Goal: Information Seeking & Learning: Learn about a topic

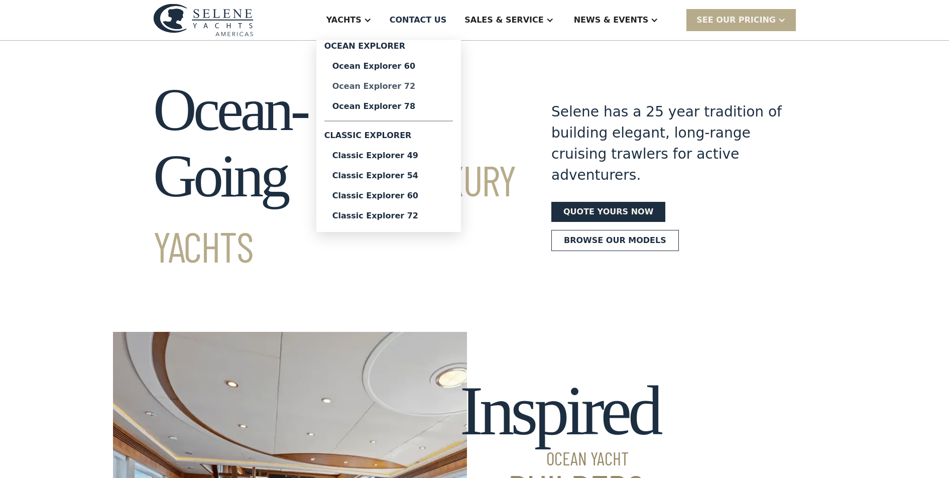
click at [397, 87] on div "Ocean Explorer 72" at bounding box center [388, 86] width 112 height 8
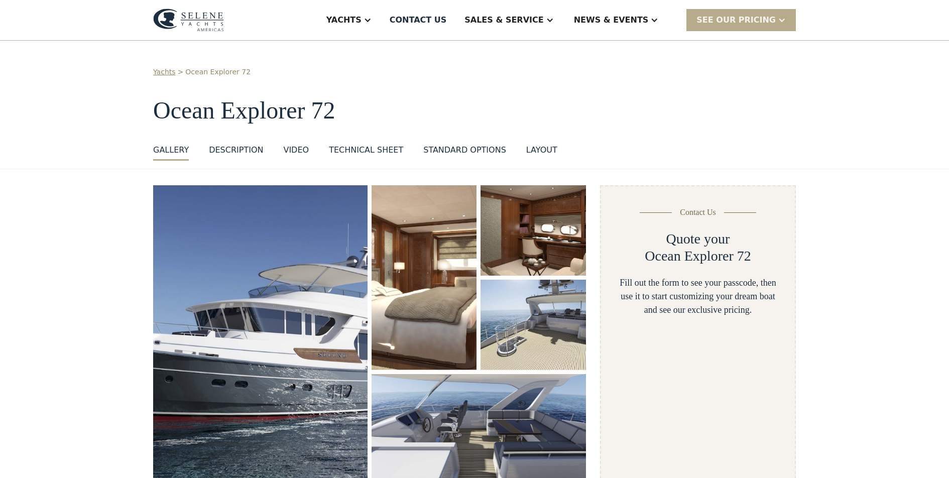
click at [435, 212] on img "open lightbox" at bounding box center [423, 277] width 105 height 185
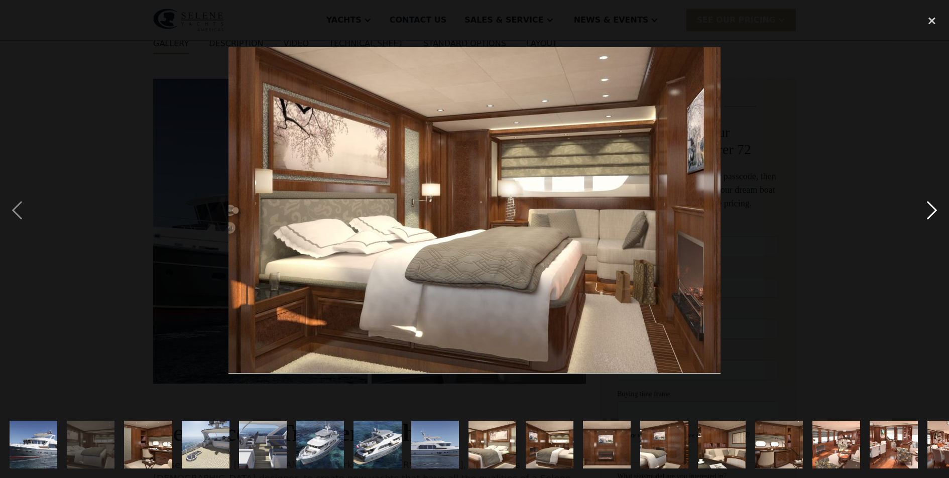
click at [933, 213] on div "next image" at bounding box center [931, 211] width 34 height 402
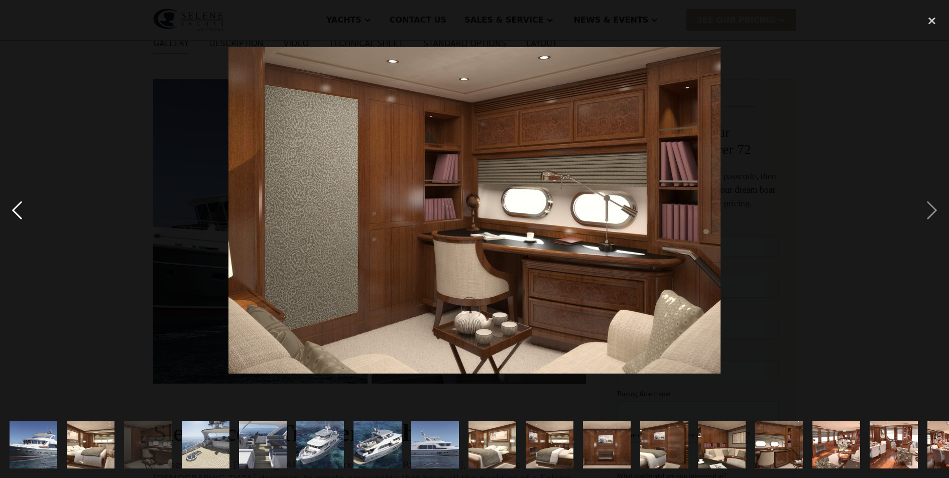
click at [20, 213] on div "previous image" at bounding box center [17, 211] width 34 height 402
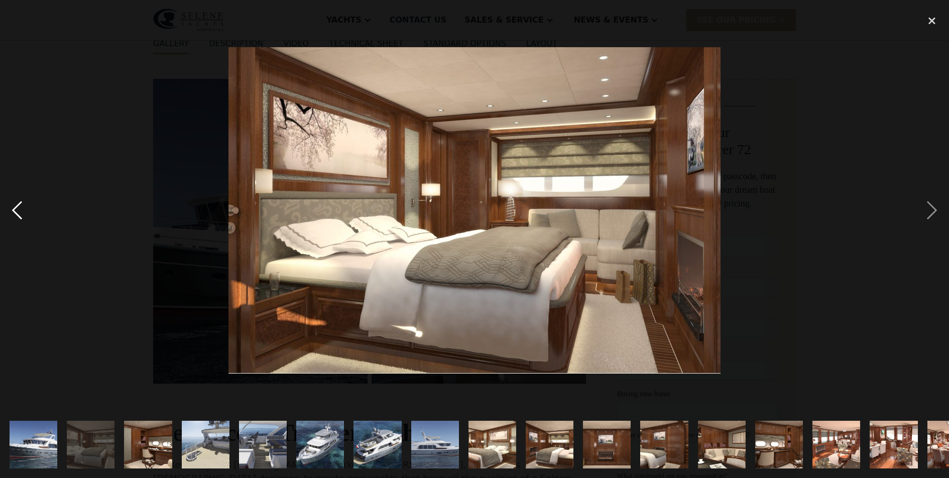
click at [20, 213] on div "previous image" at bounding box center [17, 211] width 34 height 402
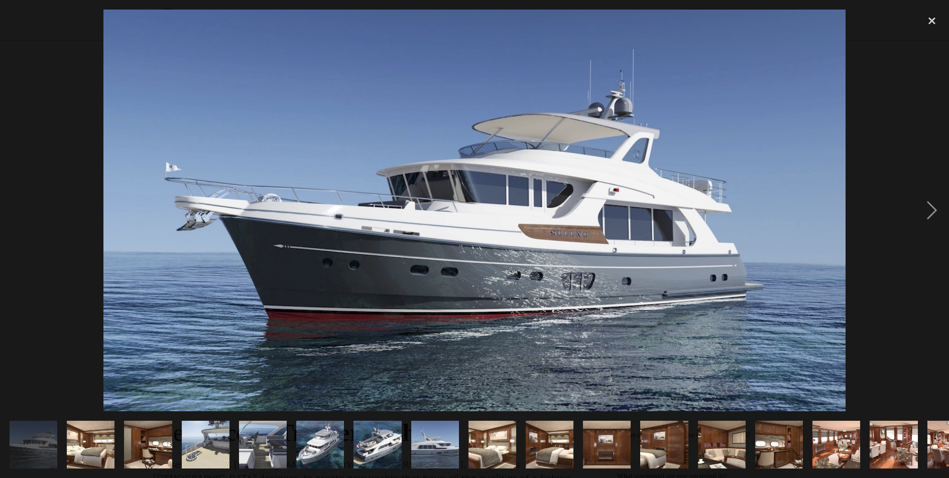
click at [20, 213] on div "previous image" at bounding box center [17, 211] width 34 height 402
click at [937, 207] on div "next image" at bounding box center [931, 211] width 34 height 402
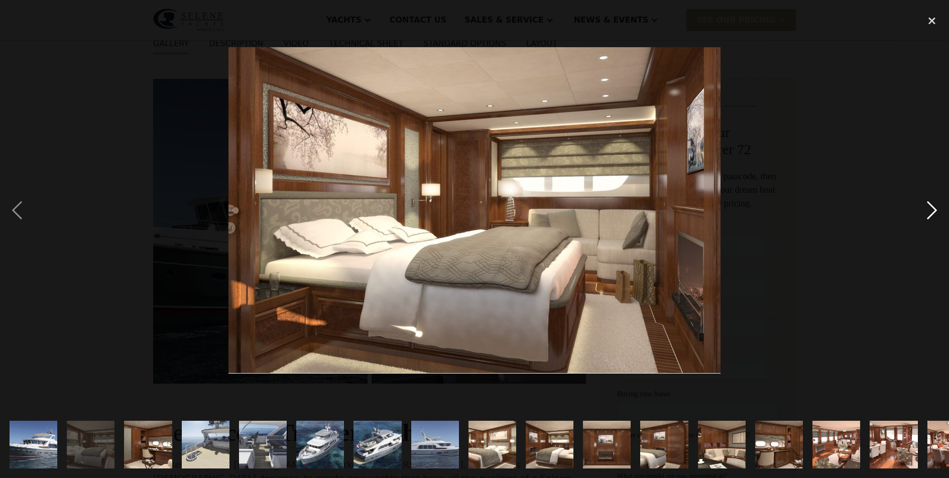
click at [937, 207] on div "next image" at bounding box center [931, 211] width 34 height 402
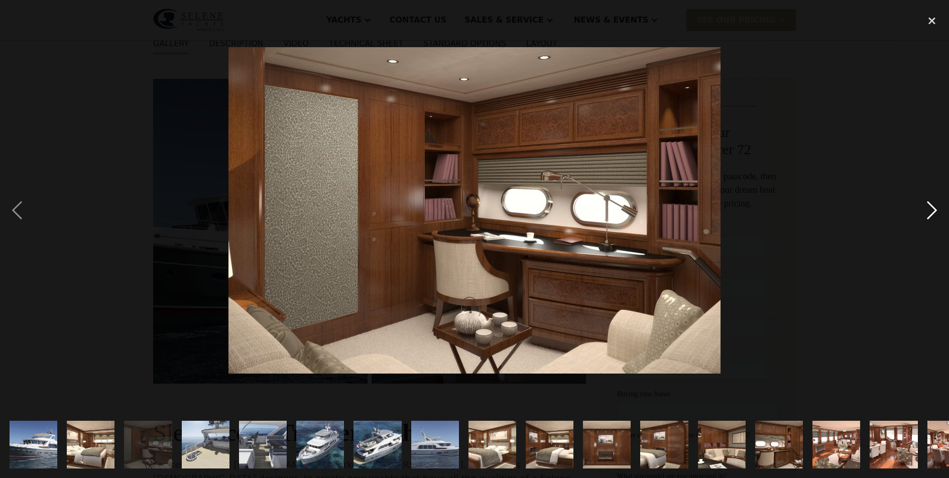
click at [937, 208] on div "next image" at bounding box center [931, 211] width 34 height 402
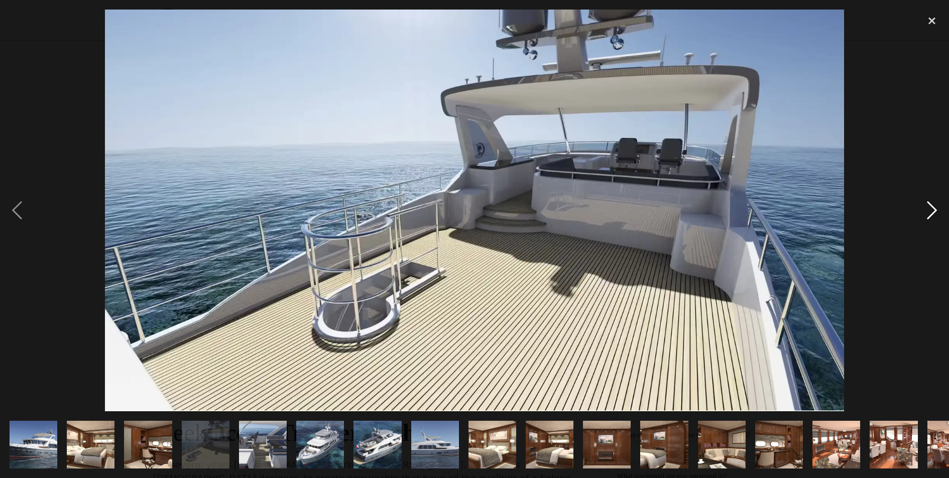
click at [930, 208] on div "next image" at bounding box center [931, 211] width 34 height 402
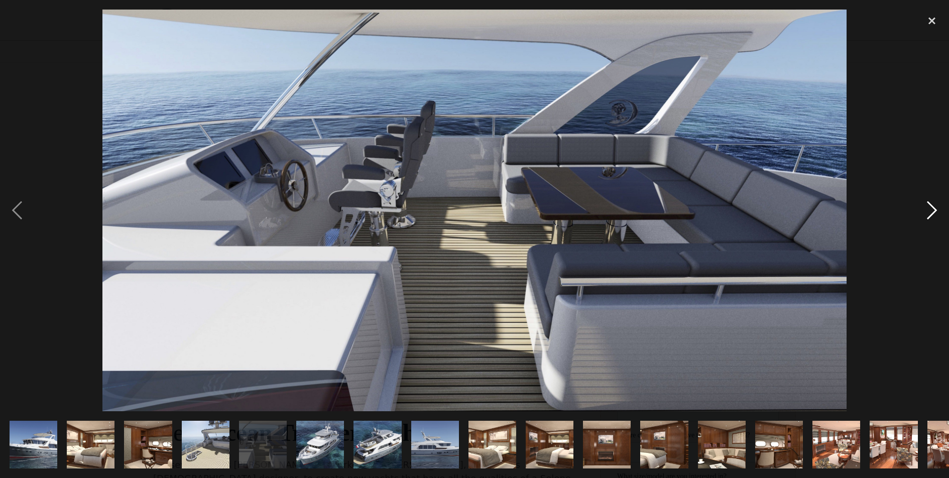
click at [930, 208] on div "next image" at bounding box center [931, 211] width 34 height 402
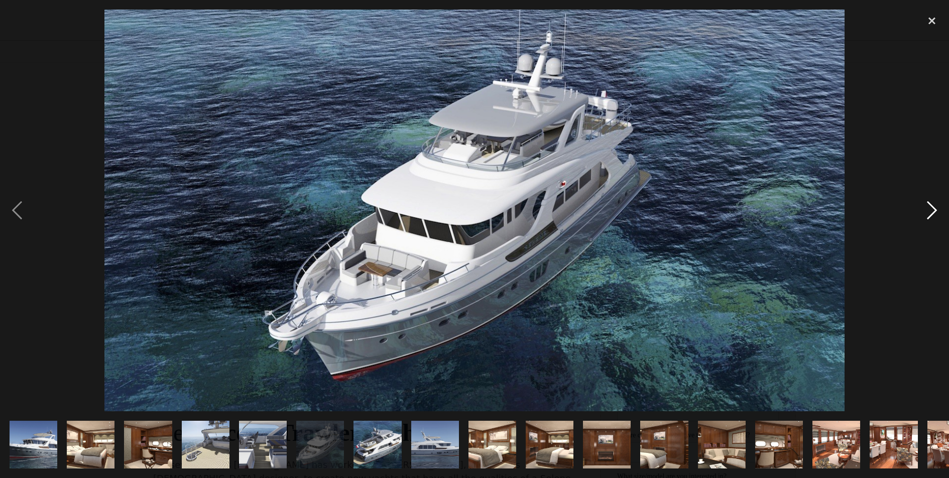
click at [930, 213] on div "next image" at bounding box center [931, 211] width 34 height 402
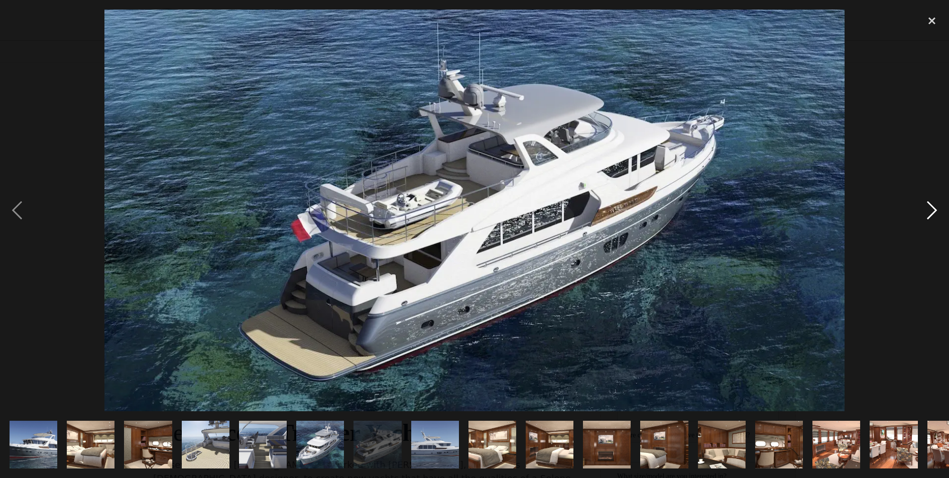
click at [929, 213] on div "next image" at bounding box center [931, 211] width 34 height 402
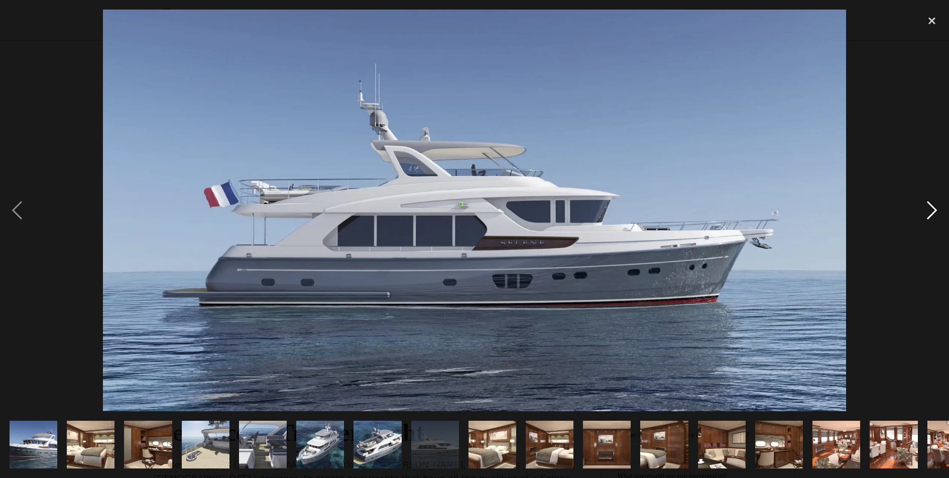
click at [929, 213] on div "next image" at bounding box center [931, 211] width 34 height 402
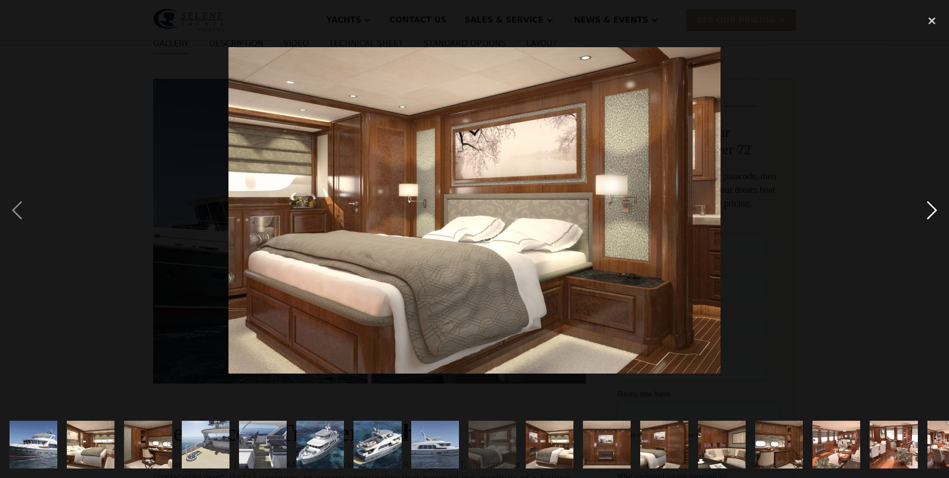
click at [929, 213] on div "next image" at bounding box center [931, 211] width 34 height 402
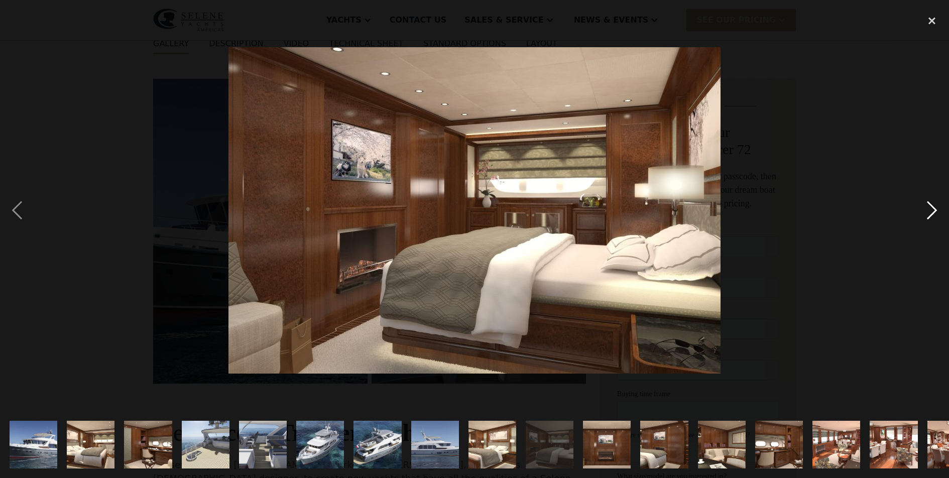
click at [929, 213] on div "next image" at bounding box center [931, 211] width 34 height 402
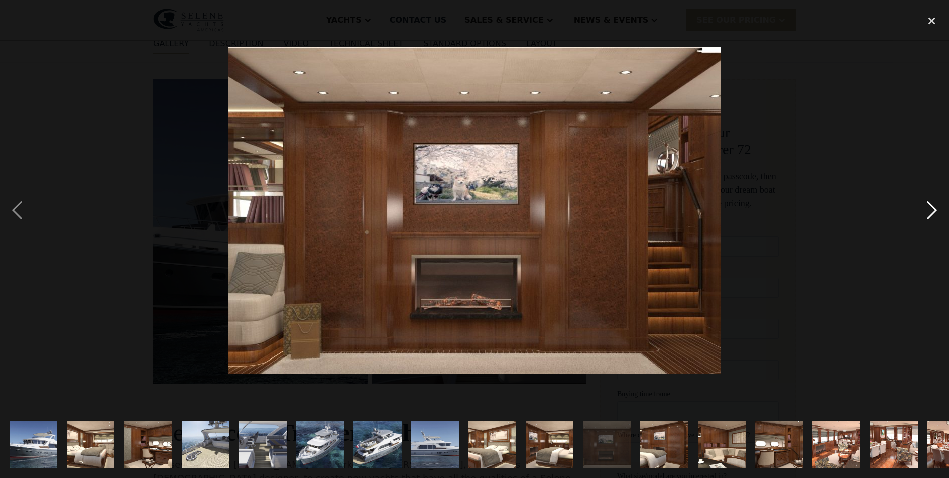
click at [929, 213] on div "next image" at bounding box center [931, 211] width 34 height 402
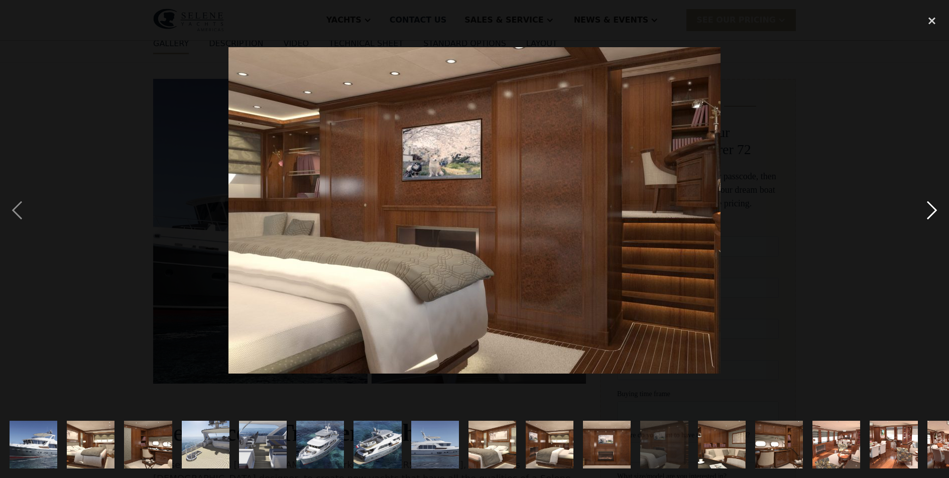
click at [929, 213] on div "next image" at bounding box center [931, 211] width 34 height 402
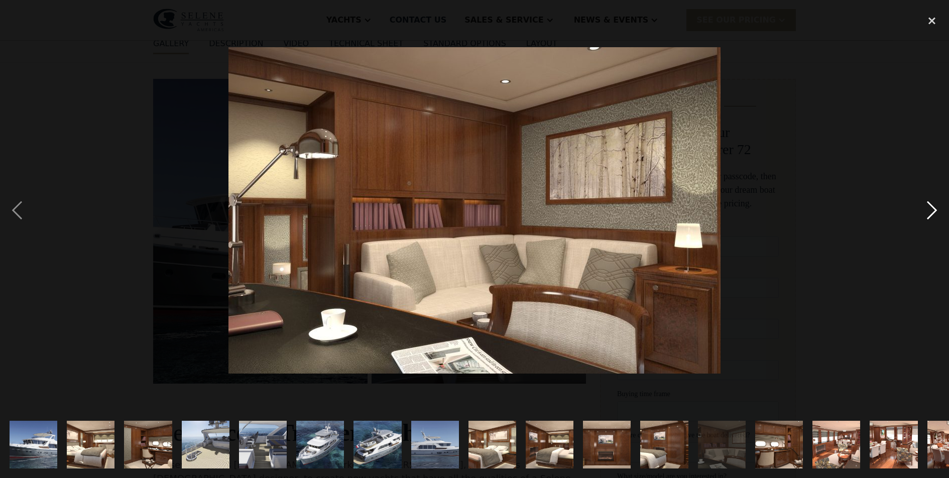
click at [929, 213] on div "next image" at bounding box center [931, 211] width 34 height 402
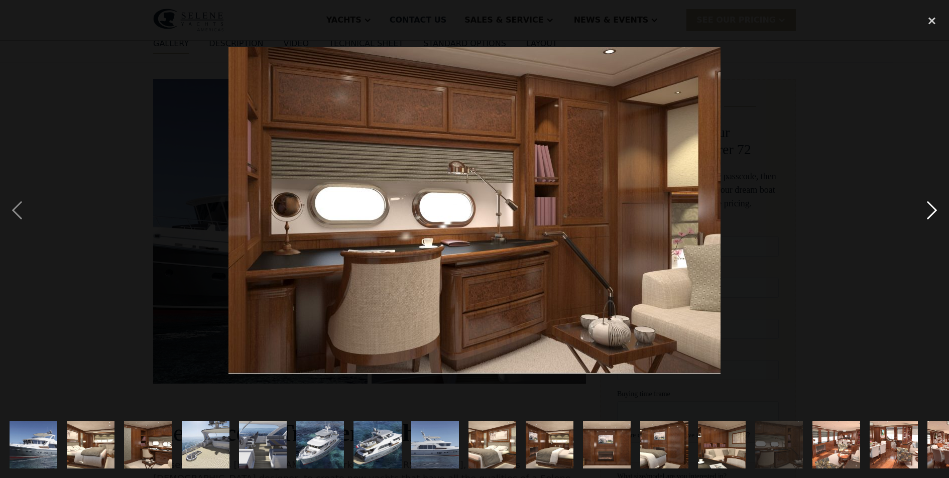
click at [929, 213] on div "next image" at bounding box center [931, 211] width 34 height 402
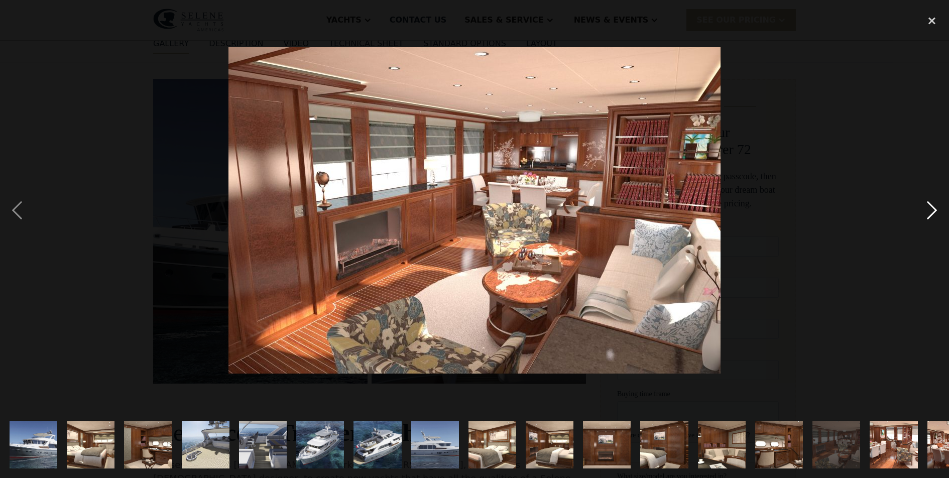
click at [929, 213] on div "next image" at bounding box center [931, 211] width 34 height 402
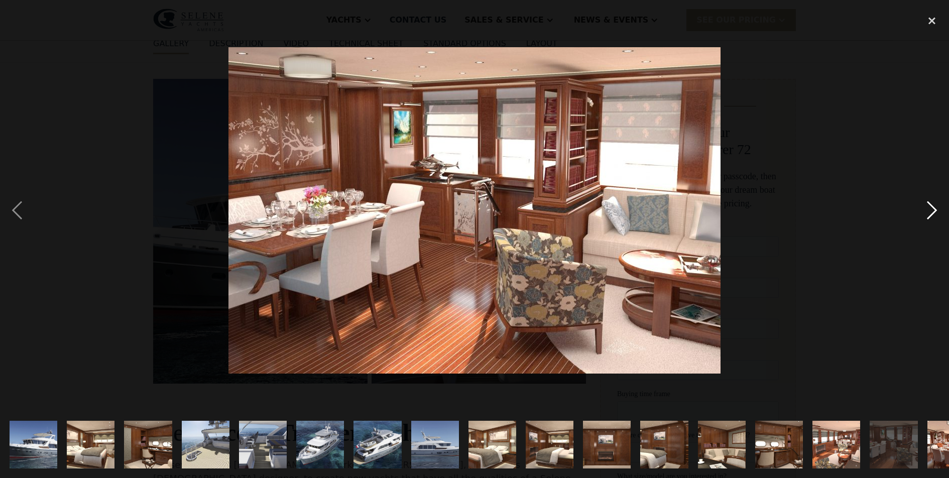
click at [929, 213] on div "next image" at bounding box center [931, 211] width 34 height 402
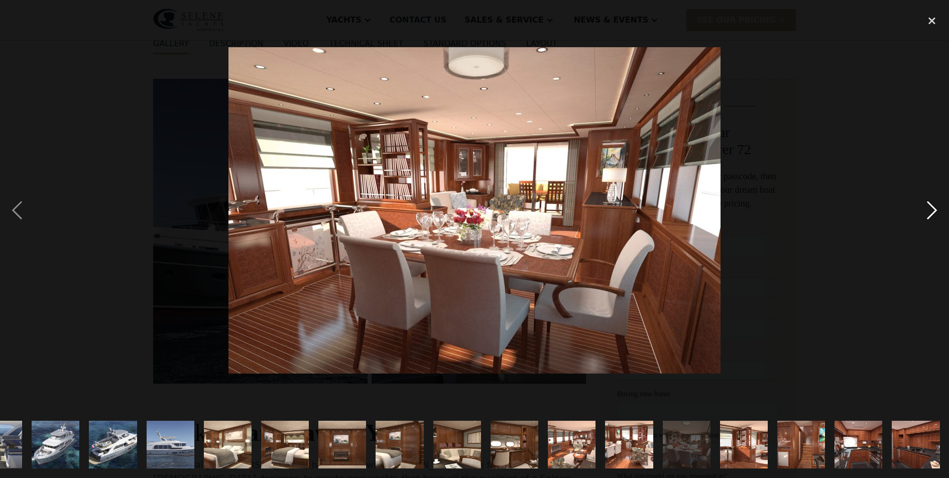
scroll to position [0, 265]
click at [929, 213] on div "next image" at bounding box center [931, 211] width 34 height 402
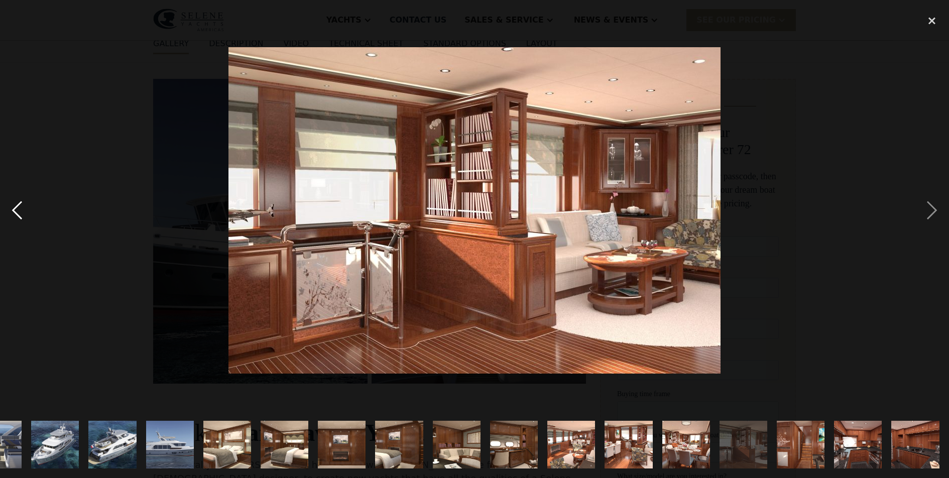
click at [21, 213] on div "previous image" at bounding box center [17, 211] width 34 height 402
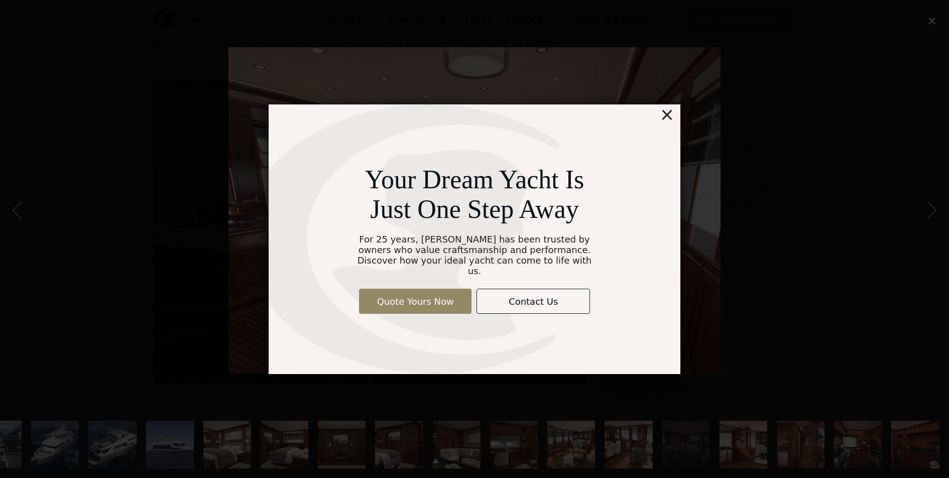
click at [931, 24] on div "Your Dream Yacht Is Just One Step Away For 25 years, [PERSON_NAME] has been tru…" at bounding box center [474, 239] width 949 height 478
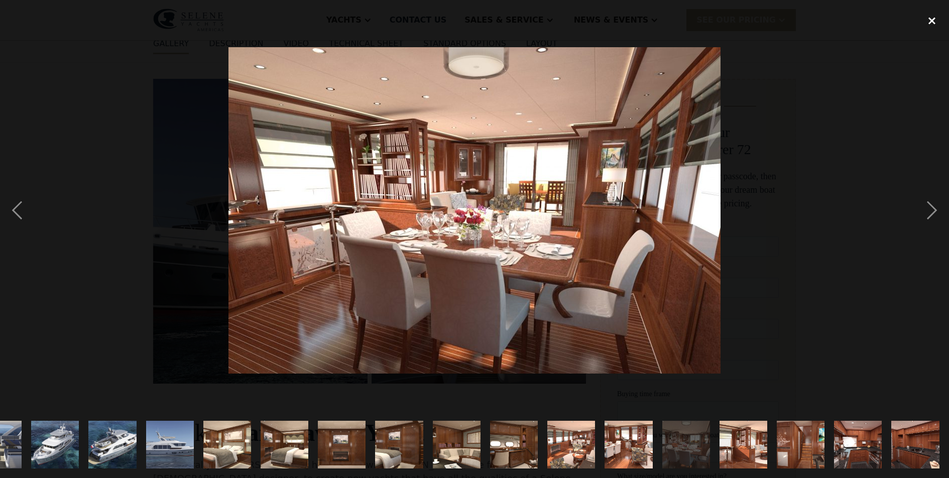
click at [930, 24] on div "close lightbox" at bounding box center [931, 21] width 34 height 22
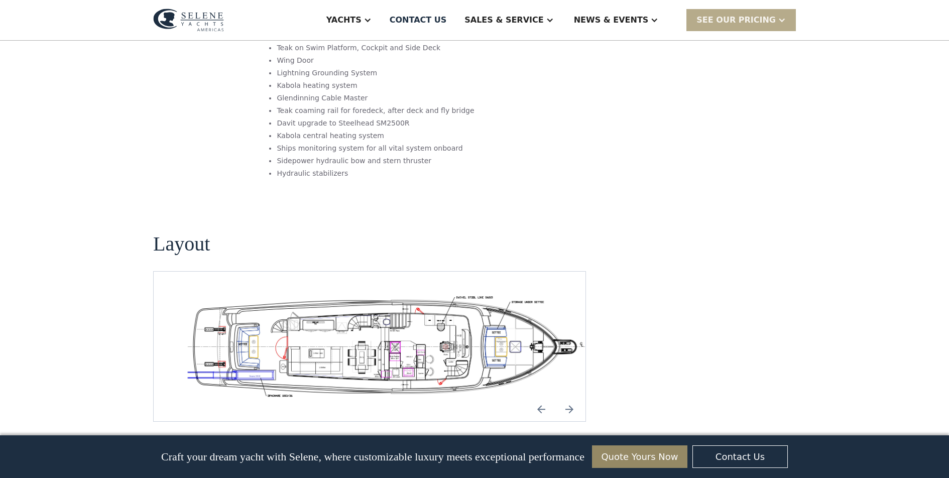
scroll to position [1646, 0]
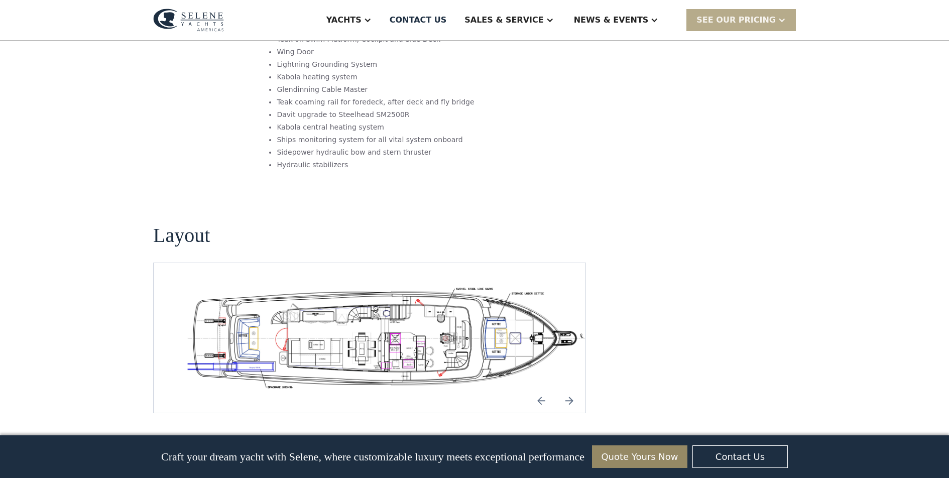
click at [503, 287] on img "open lightbox" at bounding box center [386, 337] width 416 height 101
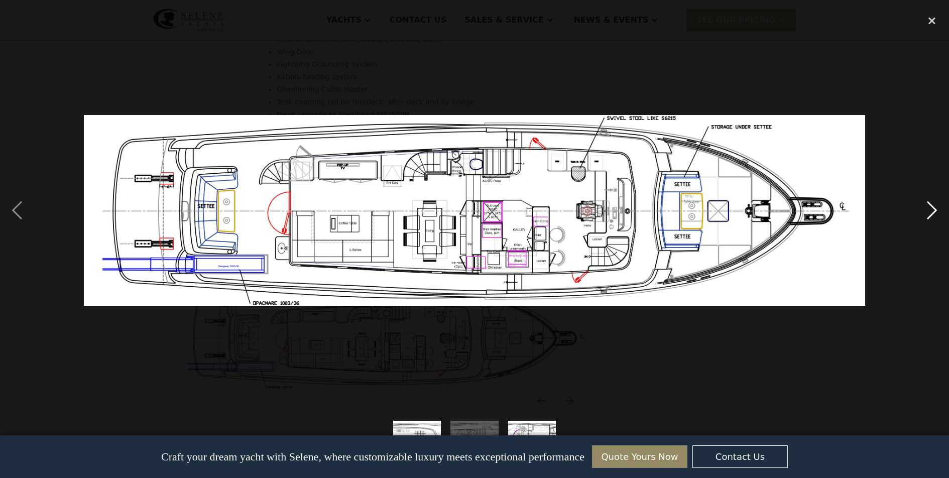
click at [929, 215] on div "next image" at bounding box center [931, 211] width 34 height 402
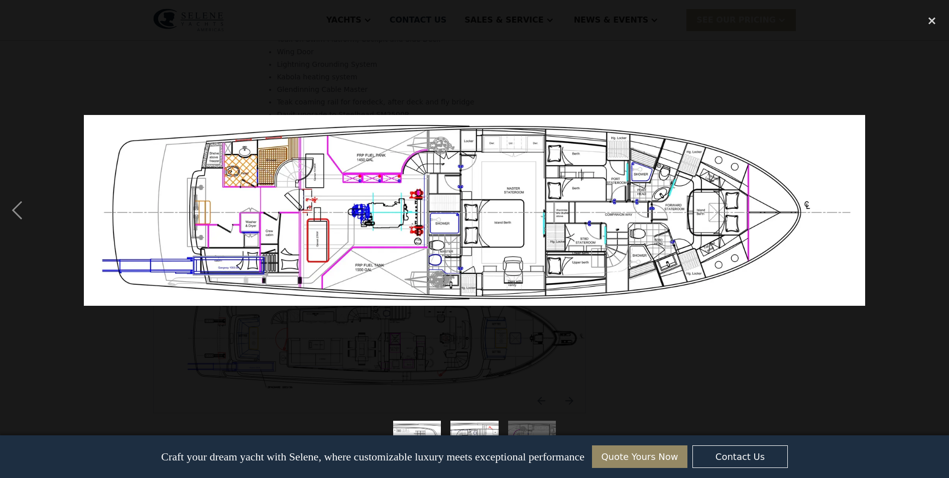
click at [911, 234] on div at bounding box center [474, 211] width 949 height 402
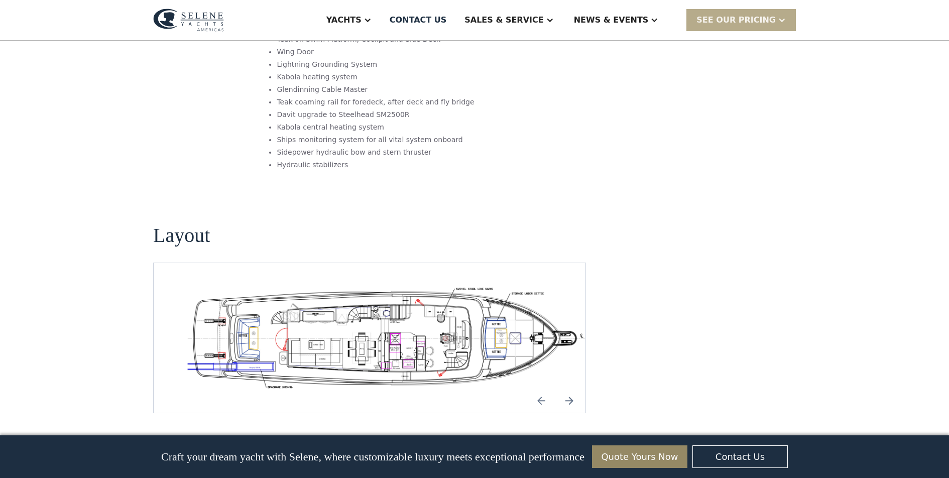
click at [553, 287] on img "open lightbox" at bounding box center [386, 337] width 416 height 101
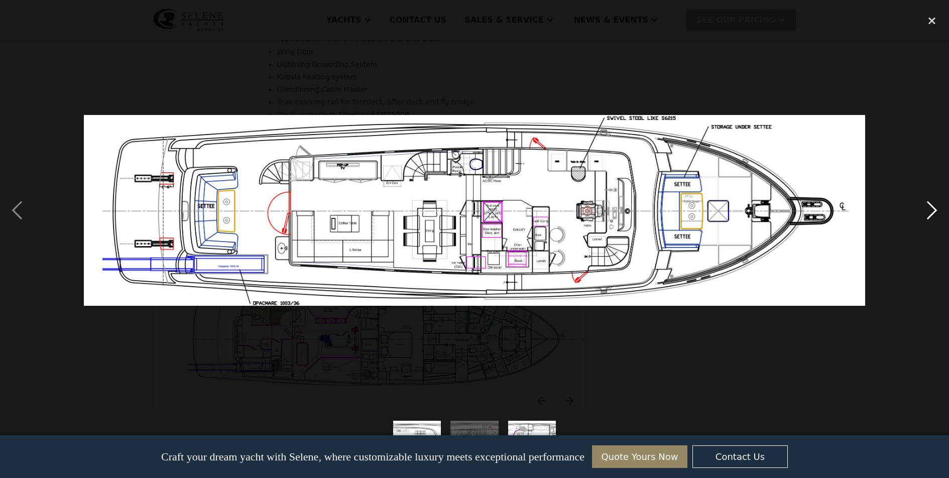
click at [933, 205] on div "next image" at bounding box center [931, 211] width 34 height 402
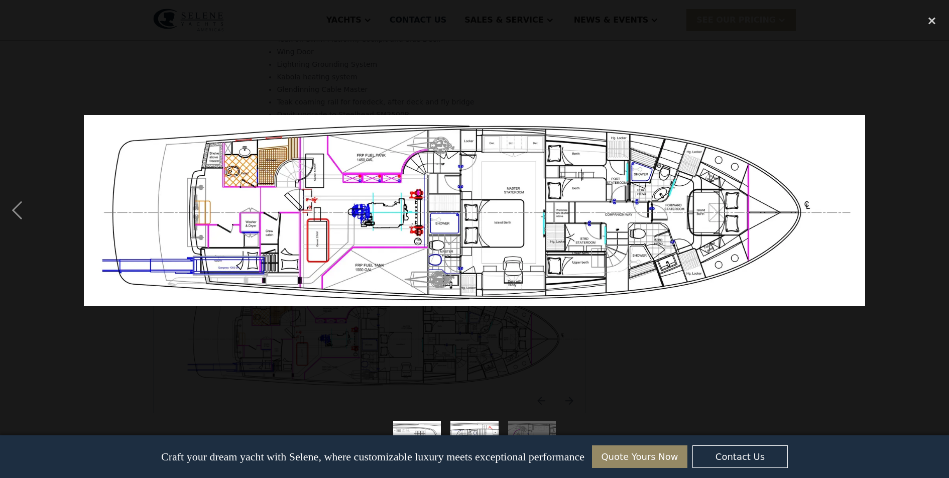
click at [714, 72] on div at bounding box center [474, 211] width 949 height 402
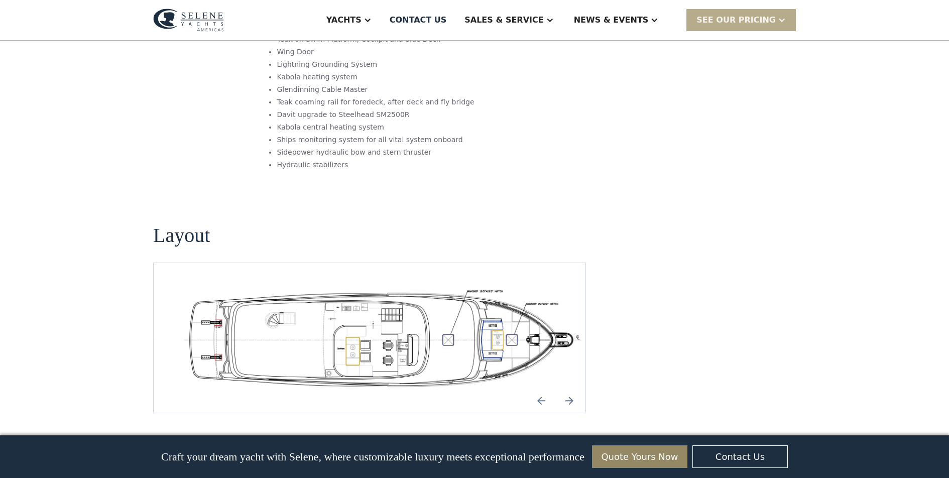
click at [499, 262] on div "No items found." at bounding box center [369, 337] width 433 height 151
click at [488, 287] on img "open lightbox" at bounding box center [386, 337] width 416 height 101
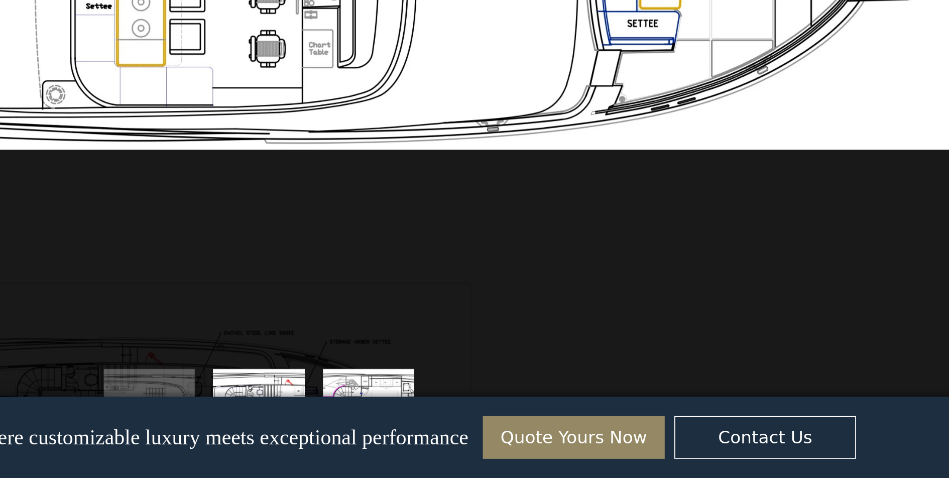
scroll to position [1635, 0]
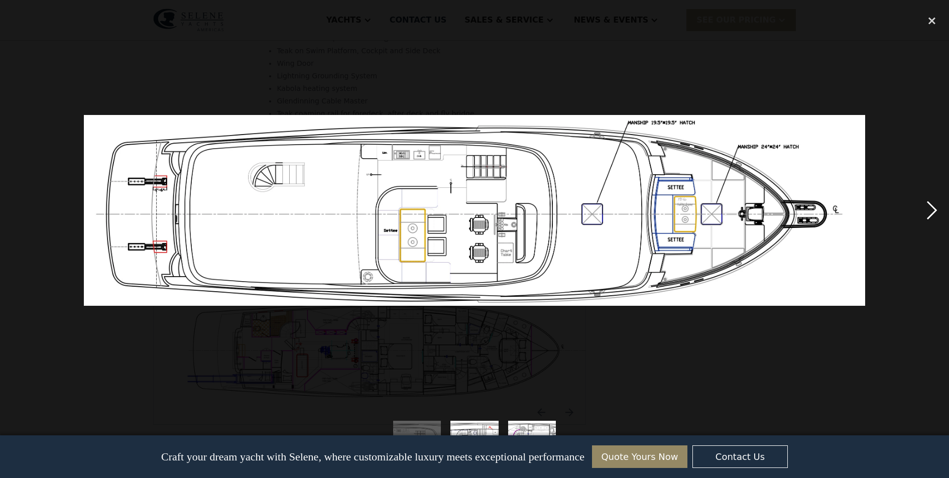
click at [930, 208] on div "next image" at bounding box center [931, 211] width 34 height 402
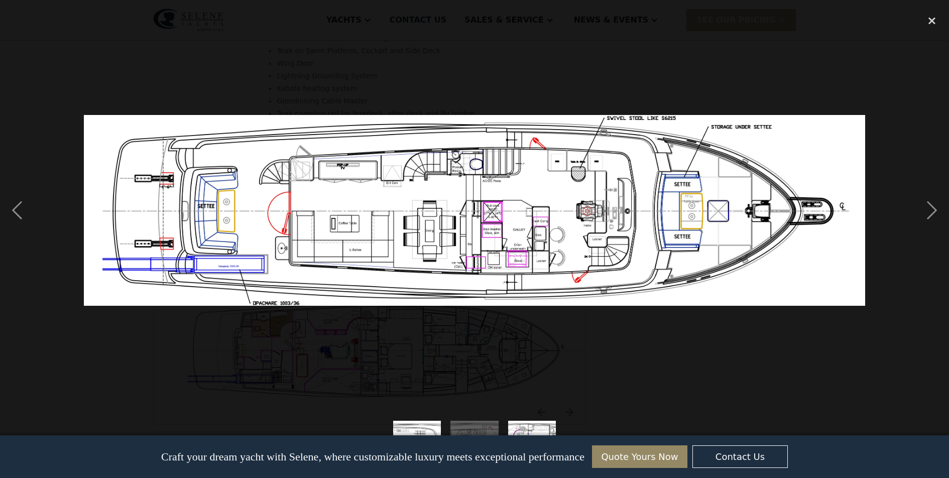
scroll to position [1509, 0]
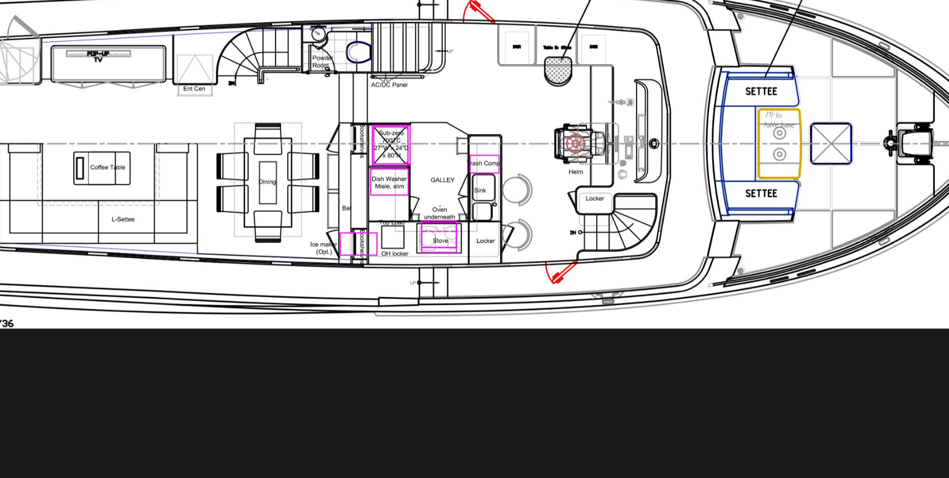
click at [232, 115] on img at bounding box center [474, 210] width 780 height 191
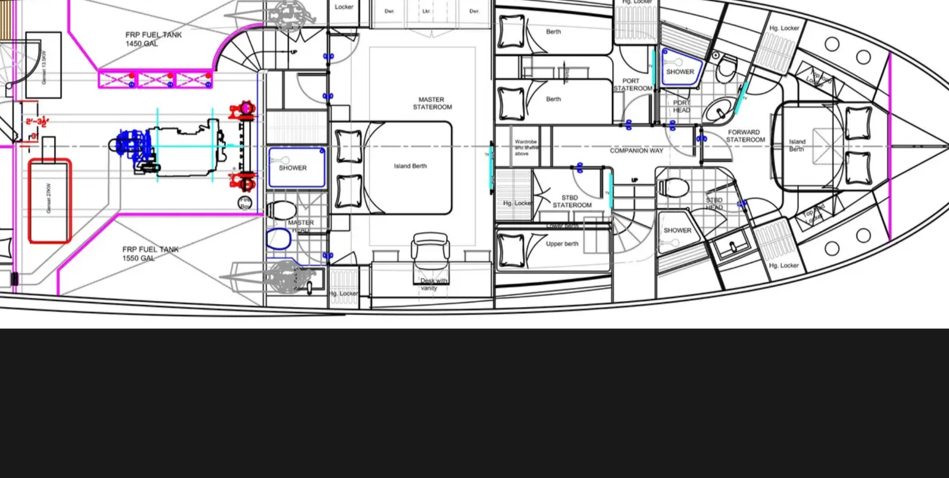
drag, startPoint x: 202, startPoint y: 81, endPoint x: 306, endPoint y: 93, distance: 104.6
drag, startPoint x: 275, startPoint y: 104, endPoint x: 307, endPoint y: 172, distance: 75.4
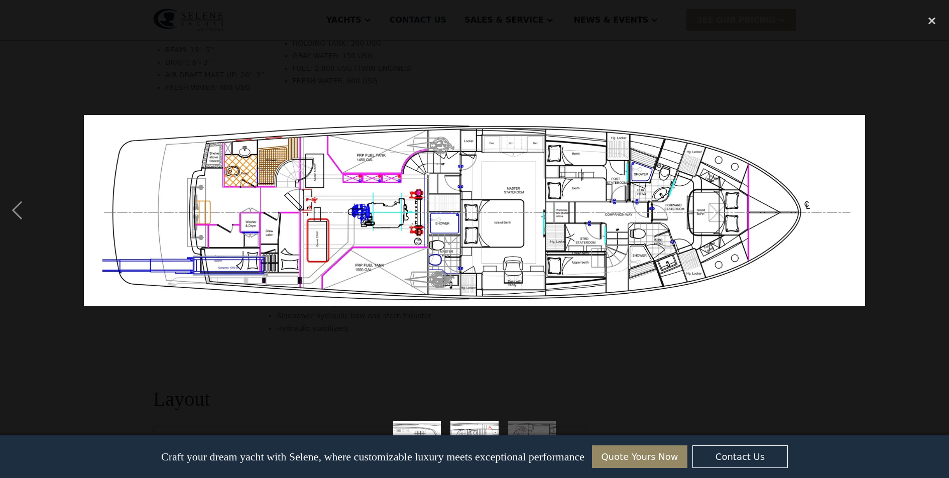
click at [240, 241] on img at bounding box center [474, 210] width 780 height 191
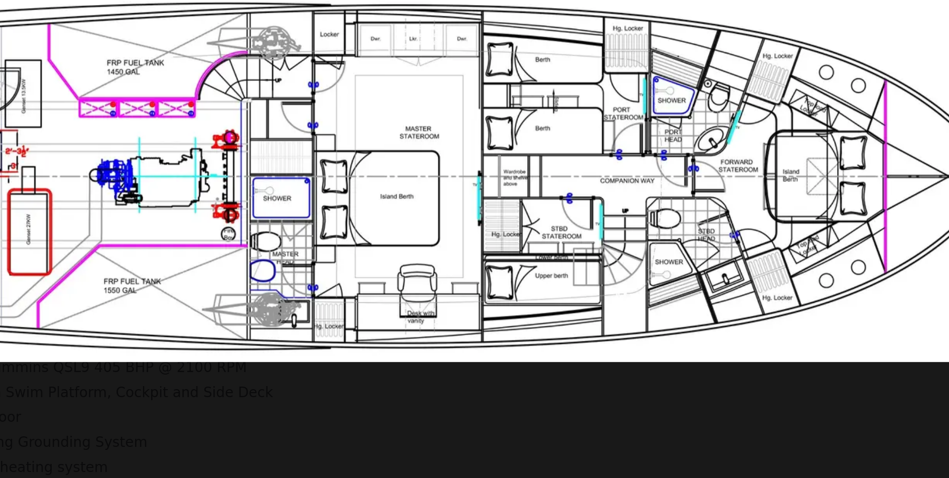
scroll to position [1394, 0]
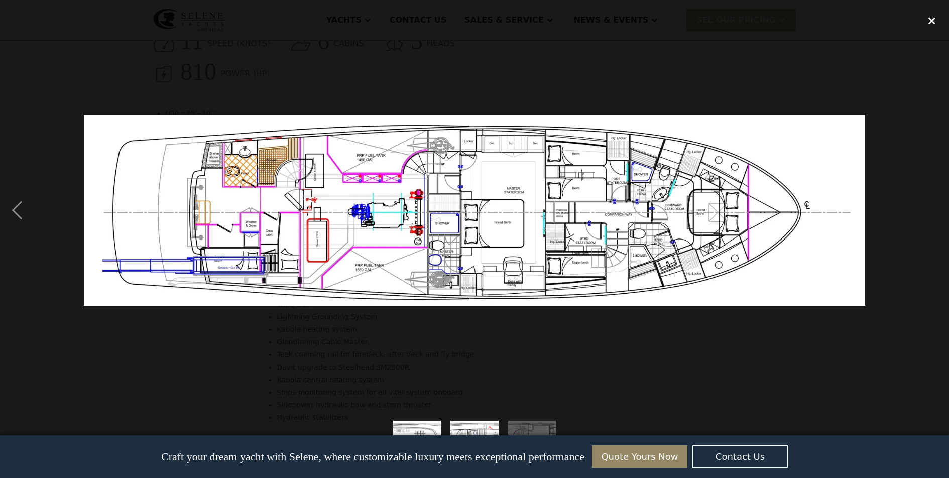
click at [930, 21] on div "close lightbox" at bounding box center [931, 21] width 34 height 22
